Goal: Entertainment & Leisure: Consume media (video, audio)

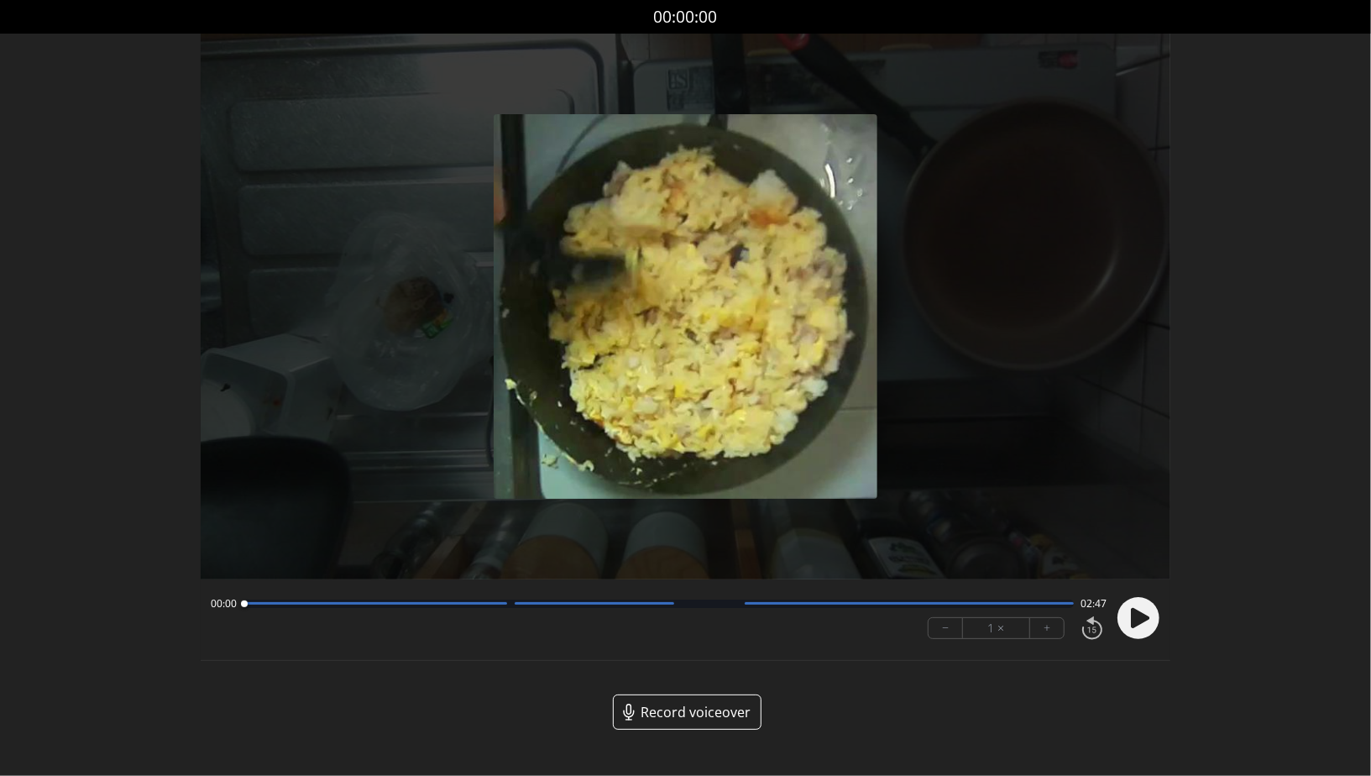
click at [1137, 619] on icon at bounding box center [1140, 618] width 18 height 20
click at [471, 613] on div "00:00 02:46 − 1 × +" at bounding box center [655, 617] width 902 height 57
click at [450, 605] on div at bounding box center [658, 603] width 830 height 8
click at [515, 604] on div at bounding box center [595, 603] width 160 height 3
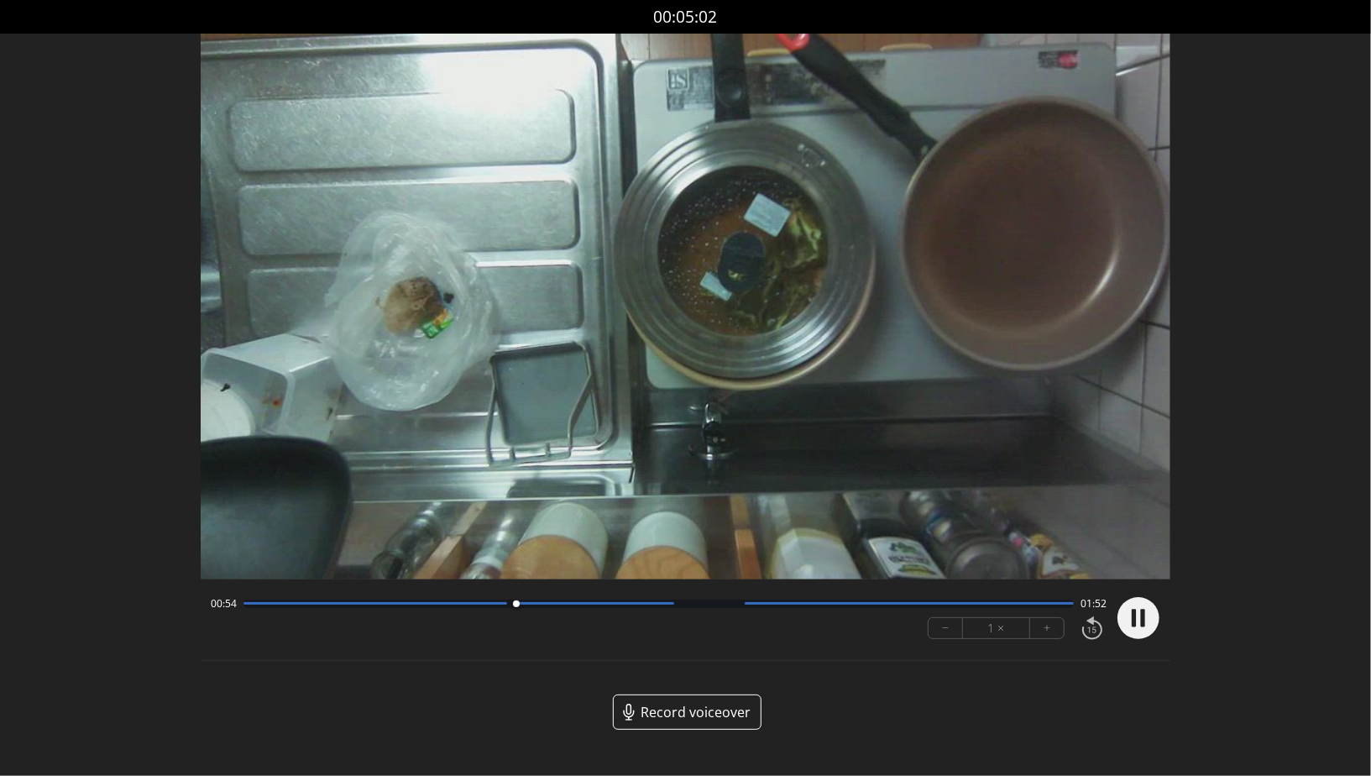
click at [706, 609] on div "00:54 01:52" at bounding box center [659, 603] width 896 height 13
click at [706, 608] on div "00:55 01:52" at bounding box center [659, 603] width 896 height 13
click at [692, 599] on div "00:55 01:51" at bounding box center [659, 603] width 896 height 13
click at [665, 606] on div at bounding box center [658, 603] width 830 height 8
click at [672, 606] on div at bounding box center [665, 604] width 23 height 23
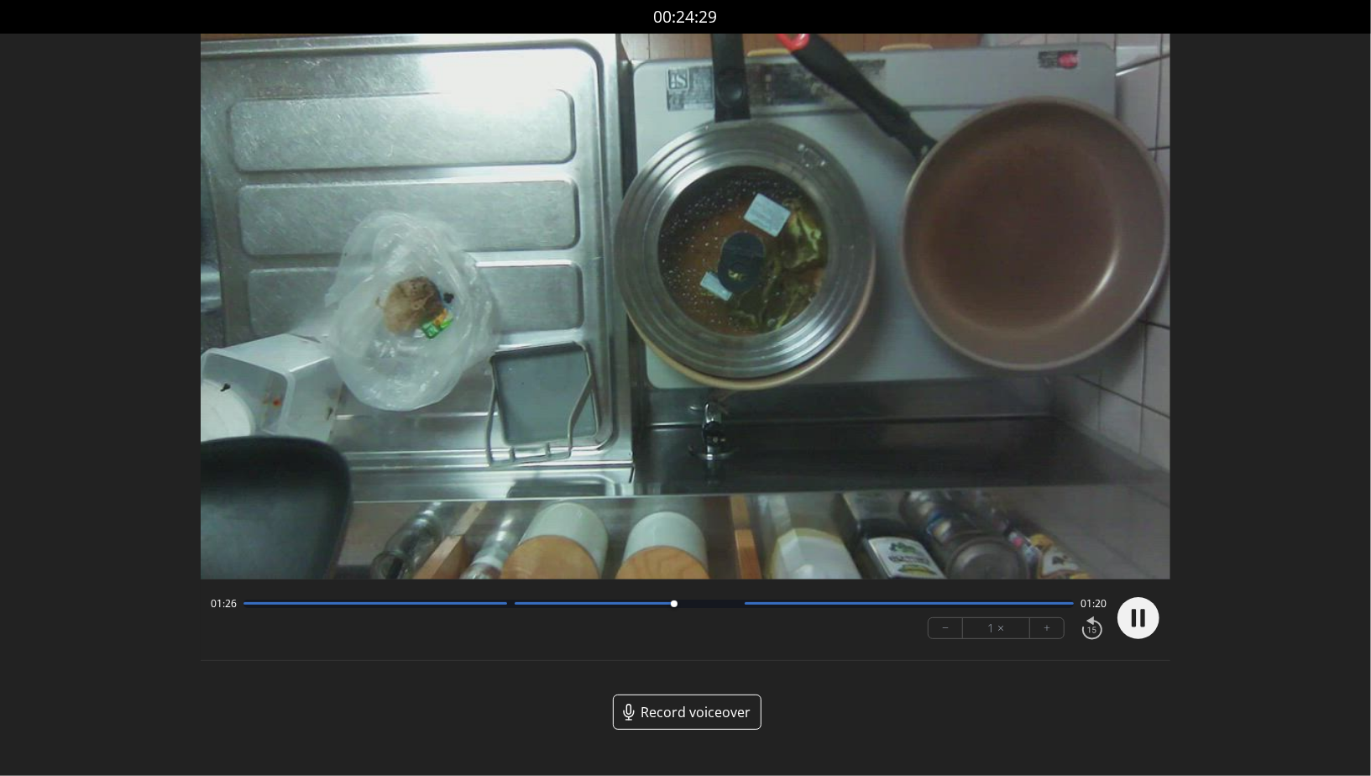
click at [691, 608] on div "01:26 01:20" at bounding box center [659, 603] width 896 height 13
